Goal: Check status: Check status

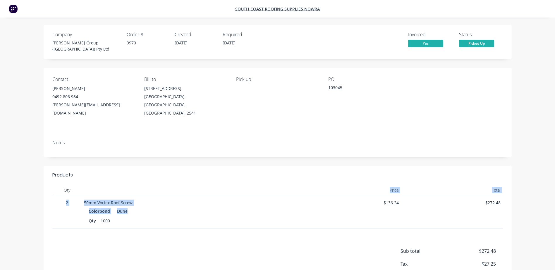
drag, startPoint x: 128, startPoint y: 203, endPoint x: 76, endPoint y: 183, distance: 56.4
click at [76, 185] on div "Qty Price Total 2 50mm Vortex Roof Screw Colorbond Dune Qty 1000 $136.24 $272.48" at bounding box center [277, 207] width 451 height 44
click at [191, 217] on div "Qty 1000" at bounding box center [191, 221] width 204 height 8
drag, startPoint x: 133, startPoint y: 199, endPoint x: 76, endPoint y: 189, distance: 57.9
click at [76, 196] on div "2 50mm Vortex Roof Screw Colorbond Dune Qty 1000 $136.24 $272.48" at bounding box center [277, 212] width 451 height 33
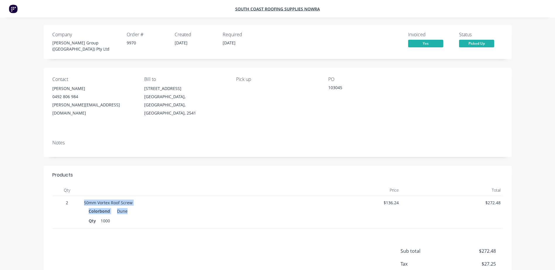
copy div "50mm Vortex Roof Screw Colorbond Dune"
click at [343, 140] on div "Notes" at bounding box center [277, 143] width 451 height 6
click at [255, 112] on div "Contact Connor M 0492 806 984 connor@parrishgroup.com.au Bill to Unit 3/21 Trim…" at bounding box center [278, 102] width 468 height 68
click at [249, 121] on div "Contact Connor M 0492 806 984 connor@parrishgroup.com.au Bill to Unit 3/21 Trim…" at bounding box center [278, 102] width 468 height 68
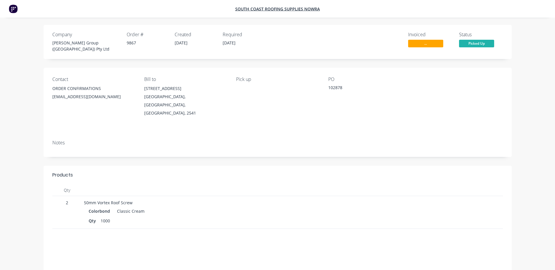
click at [259, 113] on div "Contact ORDER CONFIRMATIONS roofing@parrishgroup.com.au Bill to Unit 3/21 Trim …" at bounding box center [278, 102] width 468 height 68
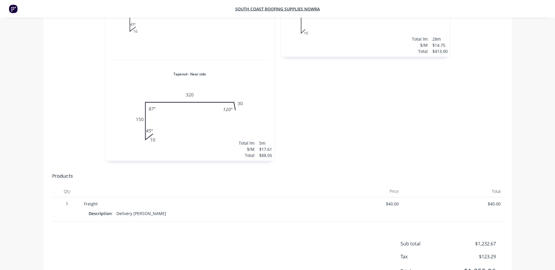
scroll to position [995, 0]
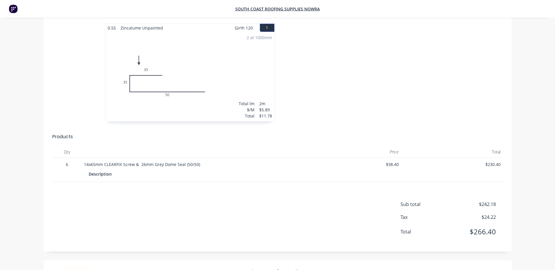
scroll to position [176, 0]
